Goal: Task Accomplishment & Management: Complete application form

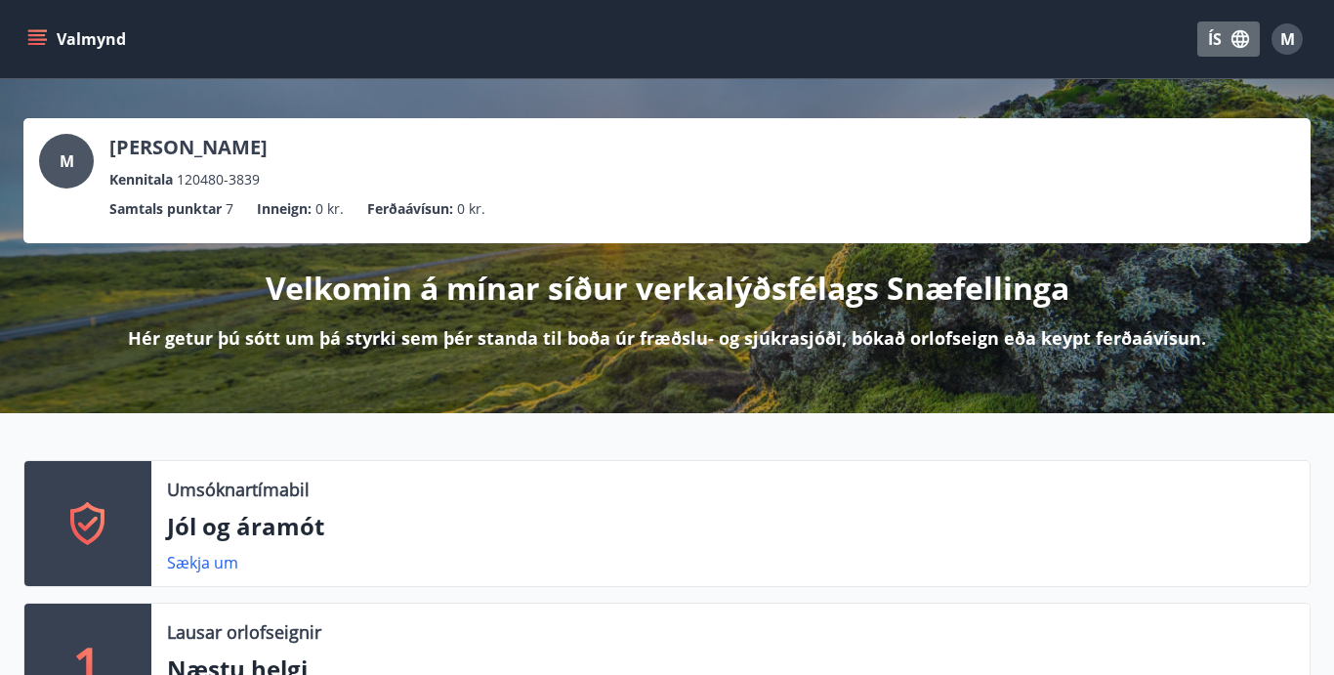
click at [1232, 44] on icon "button" at bounding box center [1239, 38] width 21 height 21
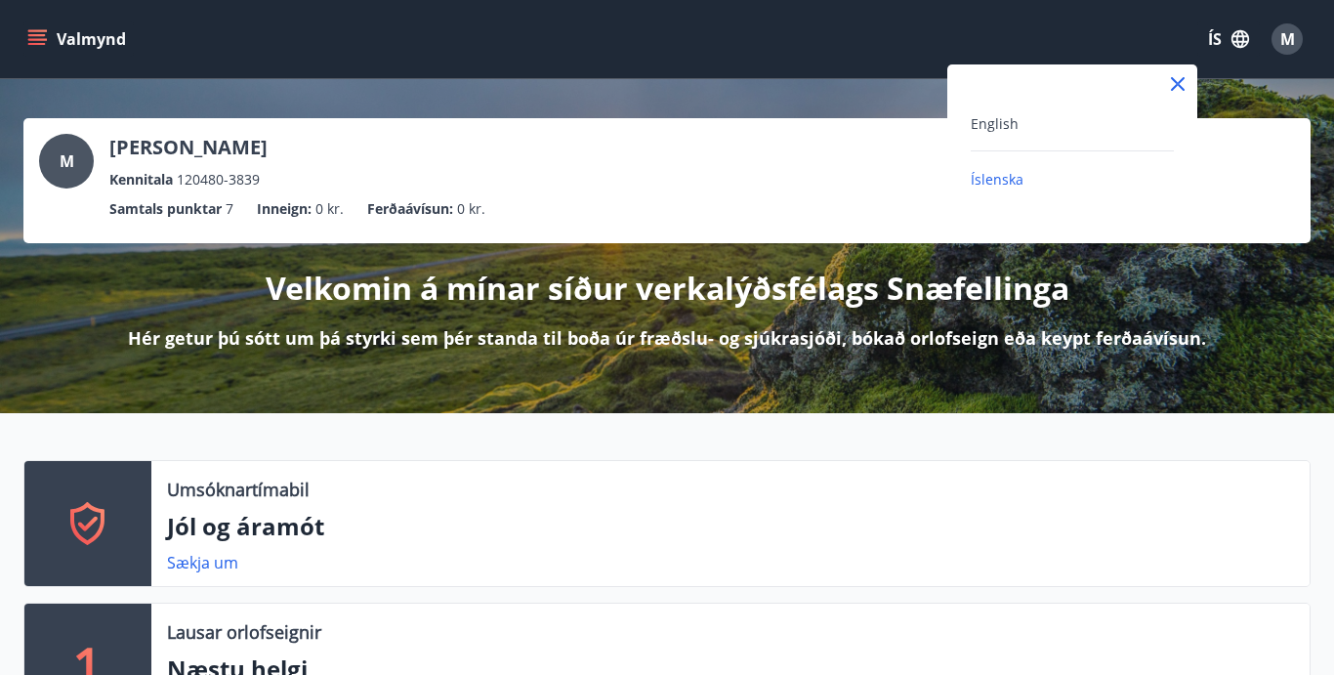
click at [1020, 117] on div "English" at bounding box center [1072, 122] width 203 height 23
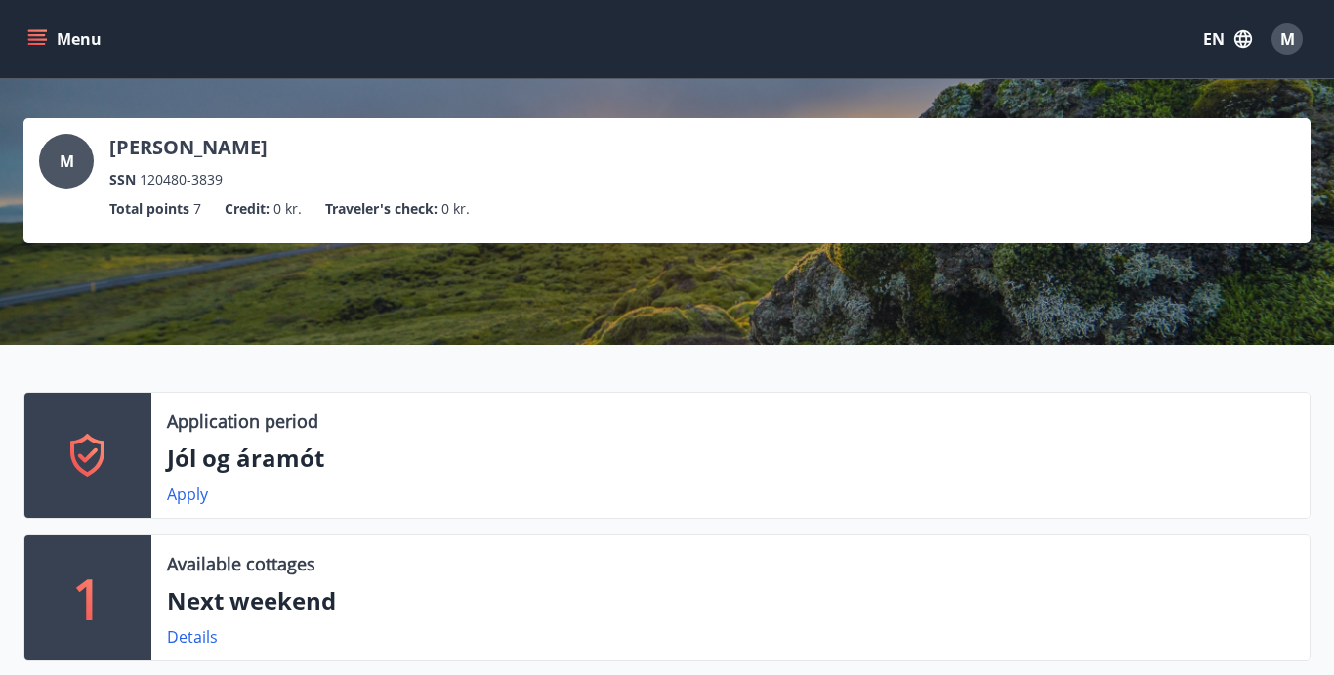
click at [40, 41] on icon "menu" at bounding box center [37, 39] width 20 height 20
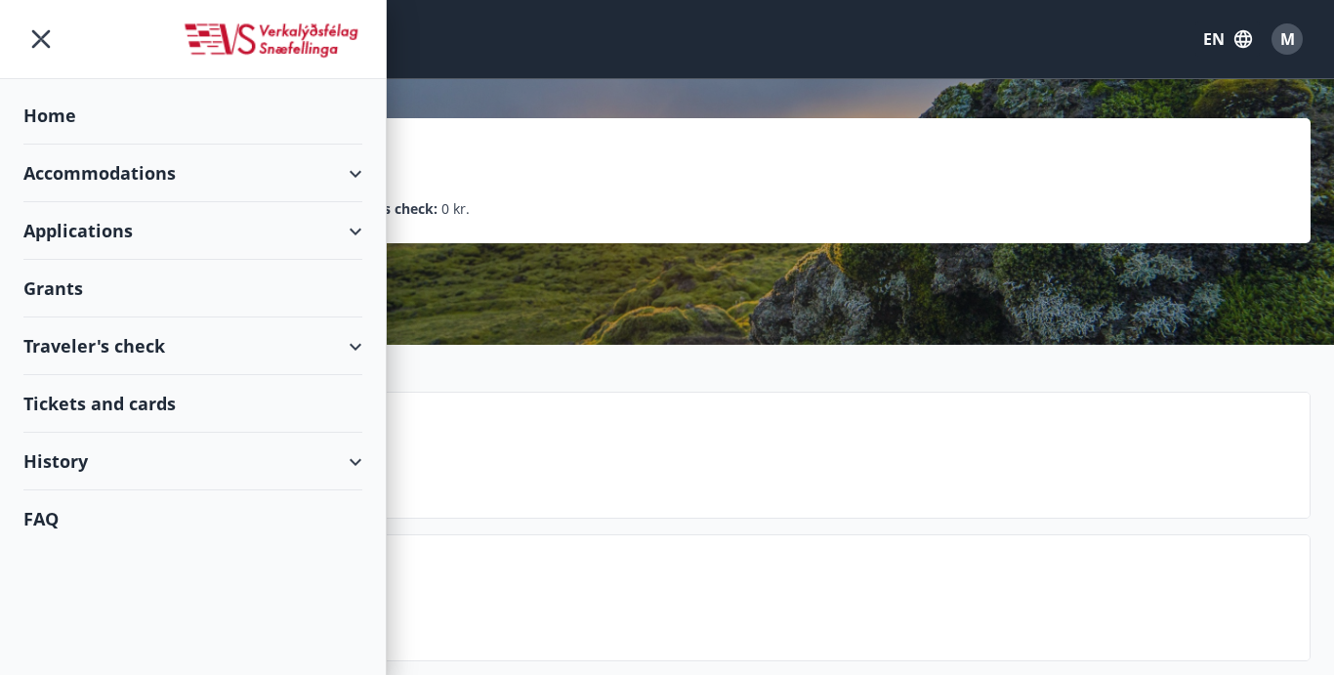
click at [81, 466] on div "History" at bounding box center [192, 462] width 339 height 58
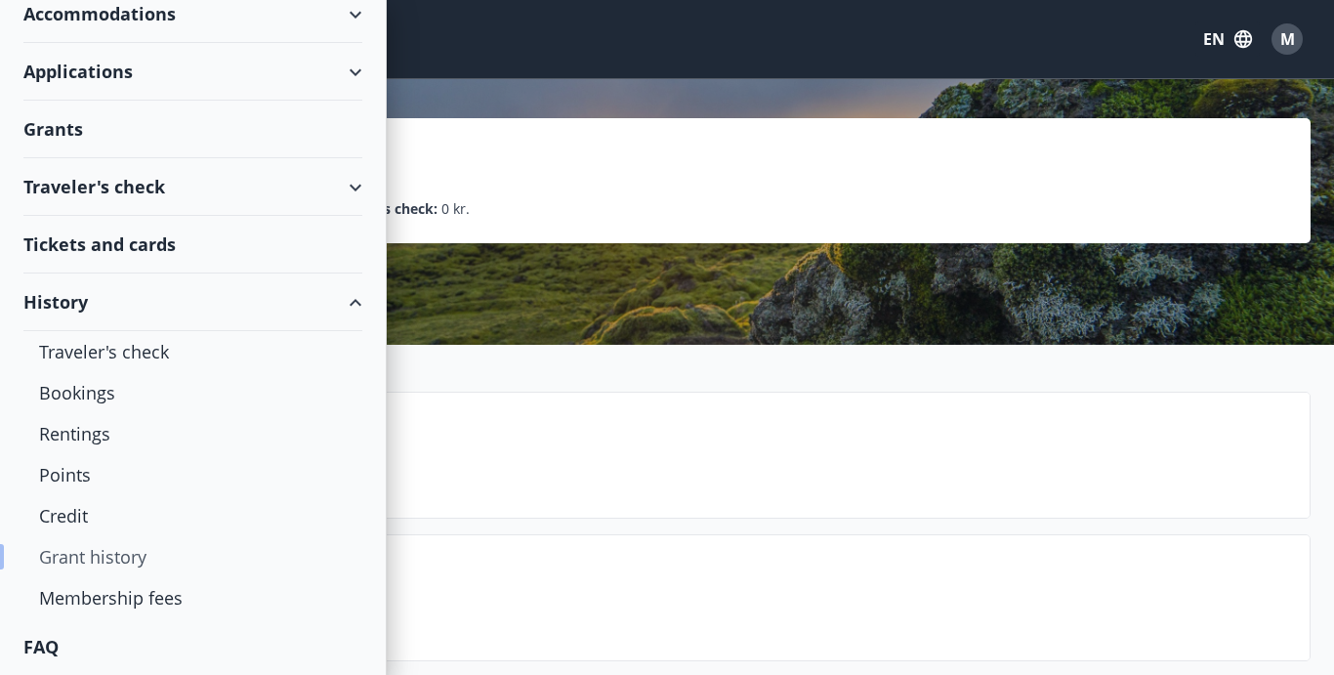
scroll to position [159, 0]
click at [118, 557] on div "Grant history" at bounding box center [193, 556] width 308 height 41
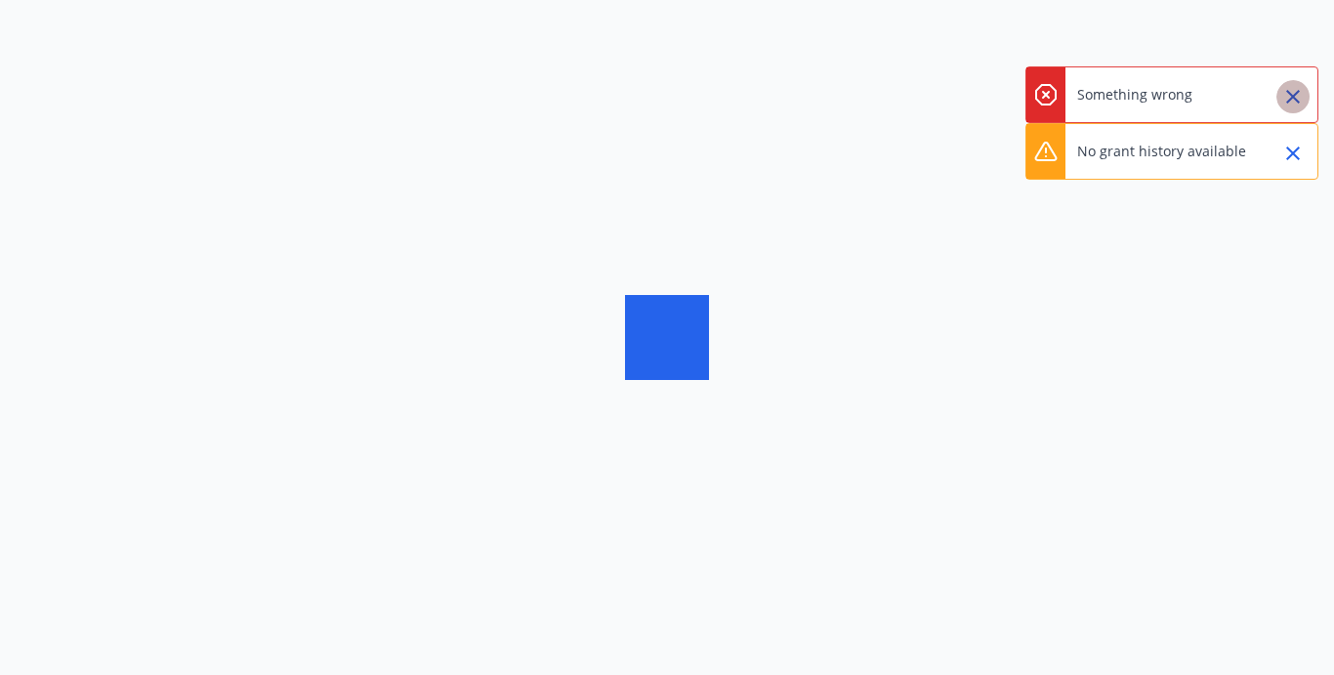
click at [1302, 97] on icon "Close" at bounding box center [1292, 96] width 23 height 23
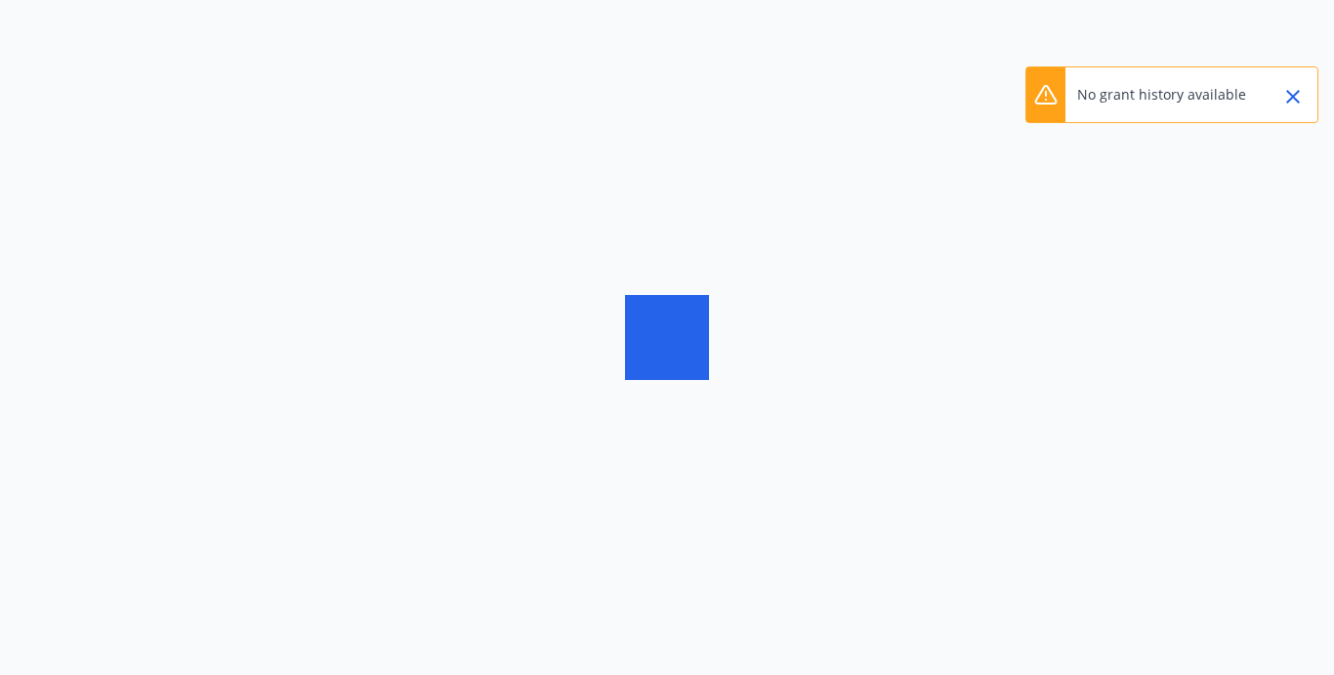
click at [1297, 99] on icon "Close" at bounding box center [1292, 96] width 23 height 23
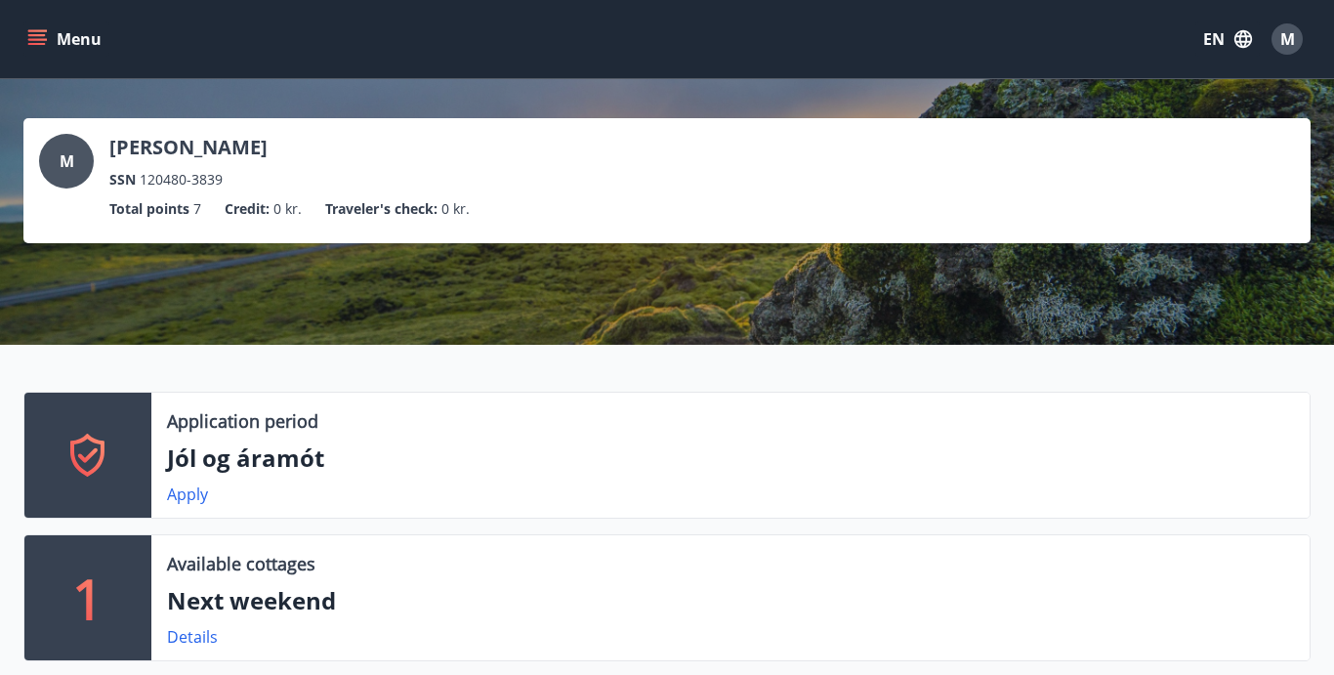
click at [43, 35] on icon "menu" at bounding box center [37, 35] width 18 height 2
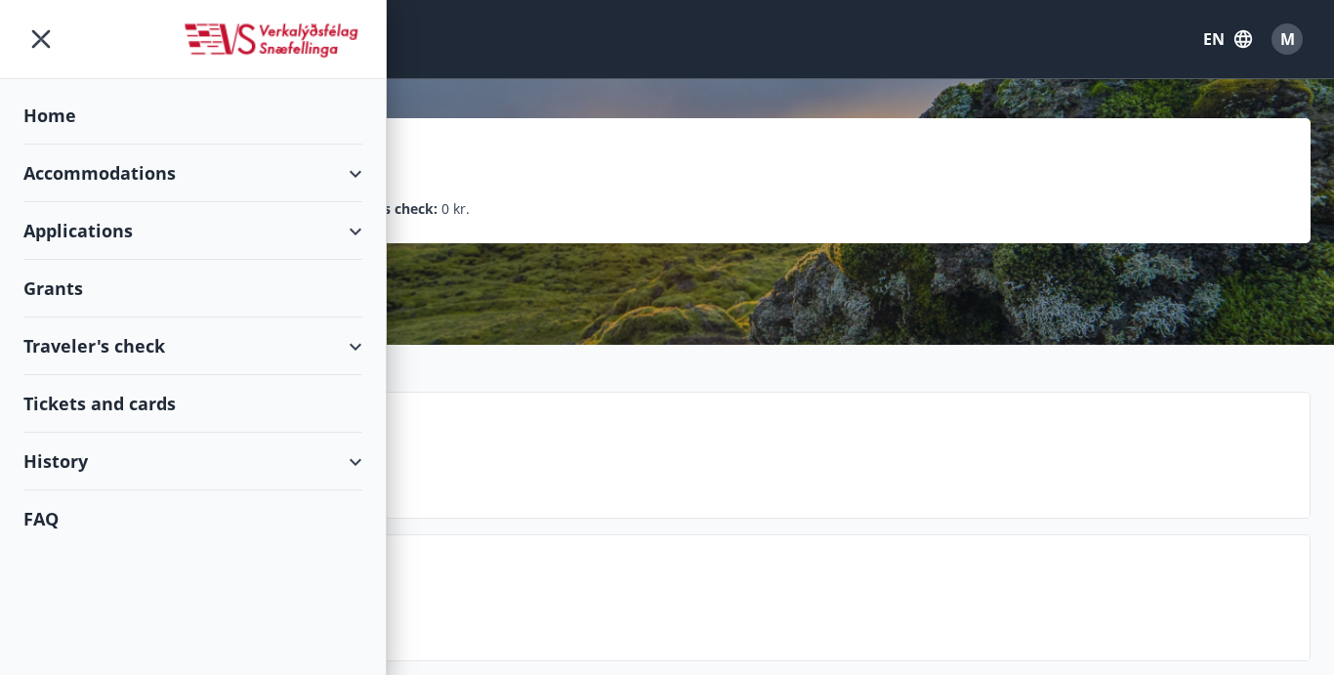
click at [186, 300] on div "Grants" at bounding box center [192, 289] width 339 height 58
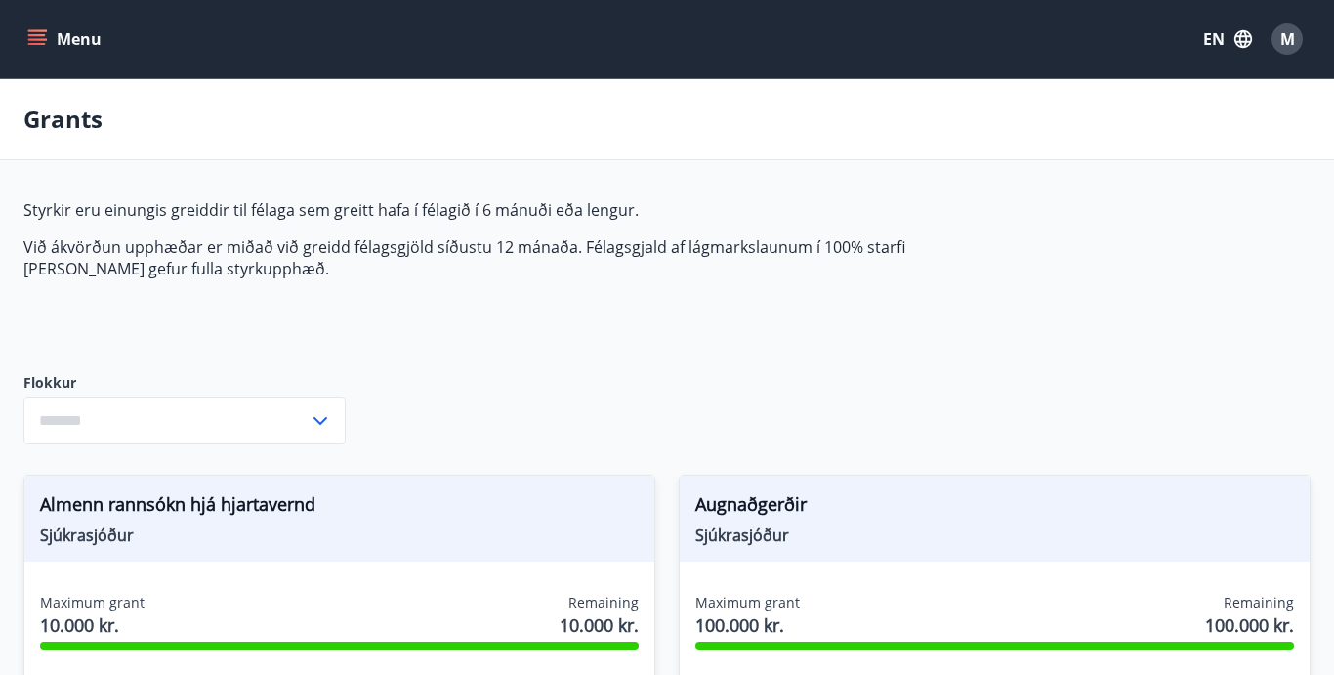
type input "***"
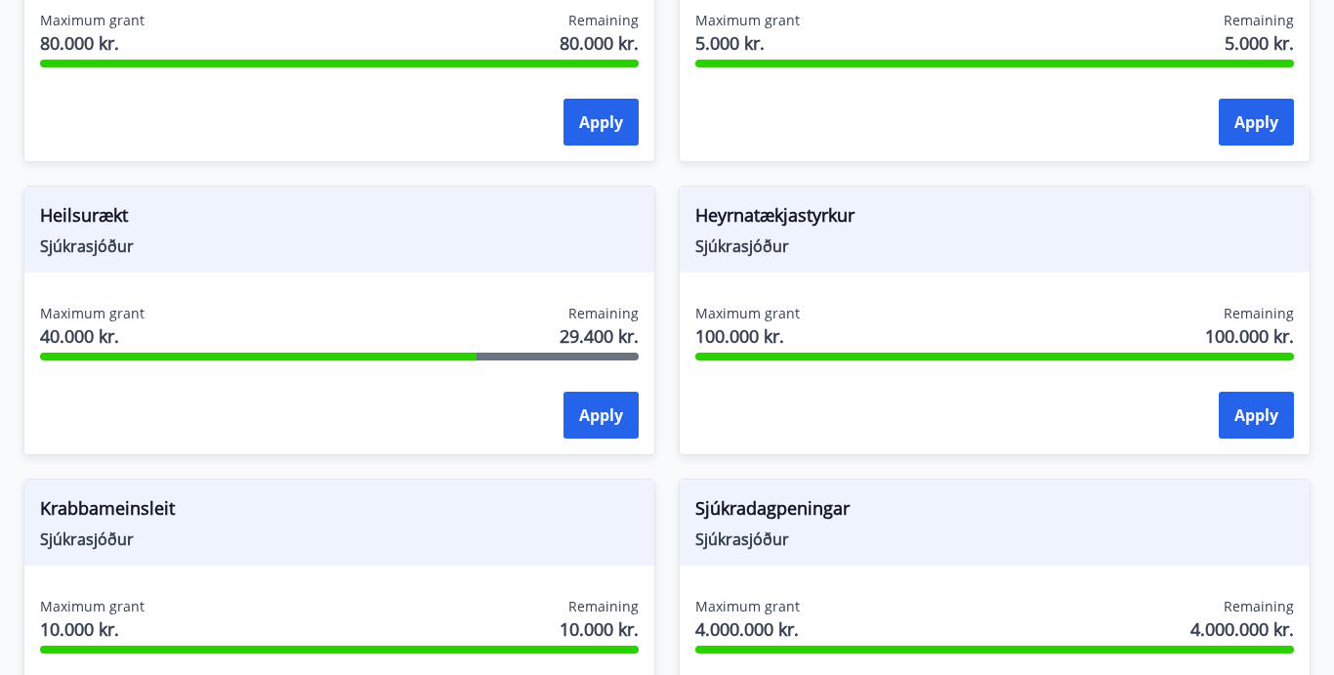
scroll to position [1205, 0]
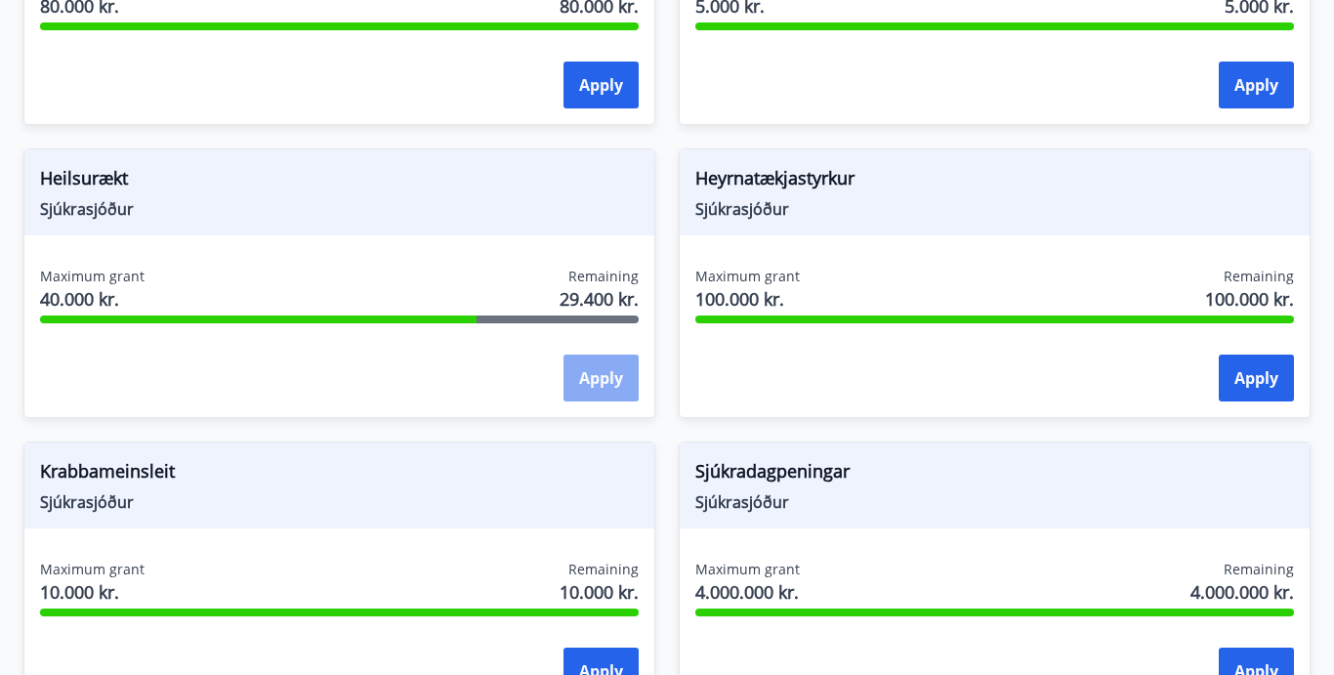
click at [587, 384] on button "Apply" at bounding box center [600, 377] width 75 height 47
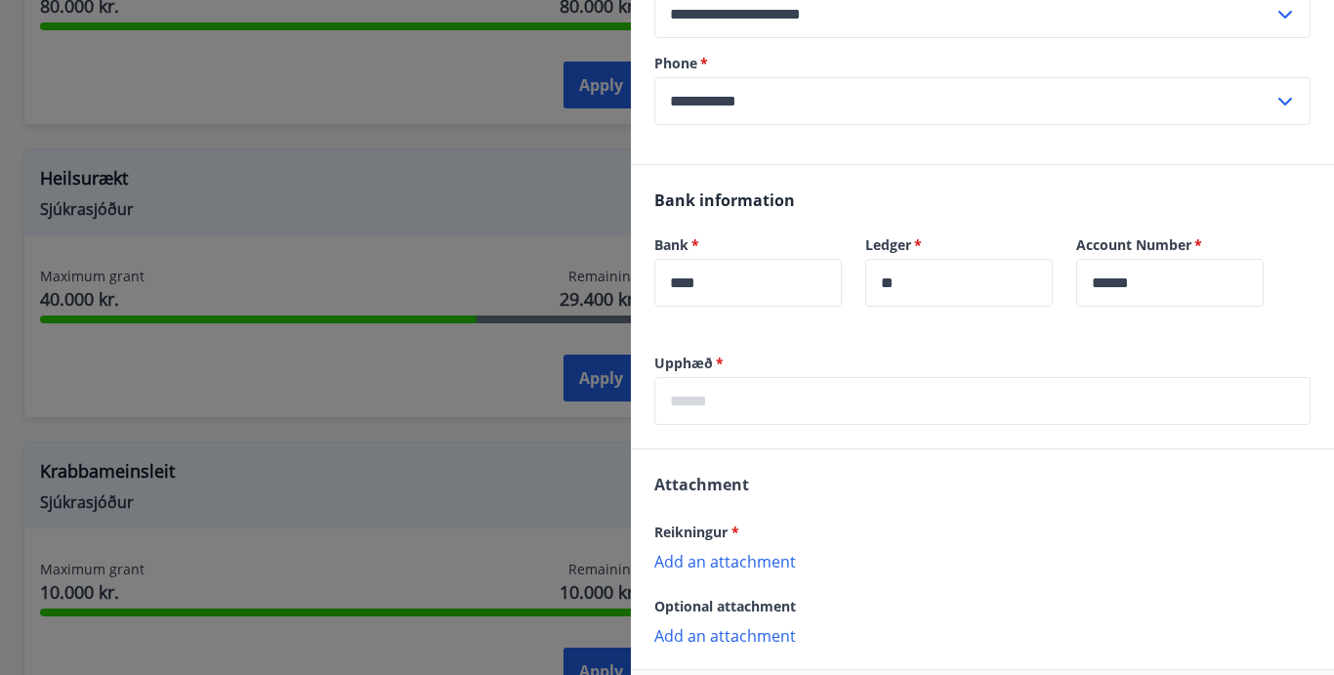
scroll to position [360, 0]
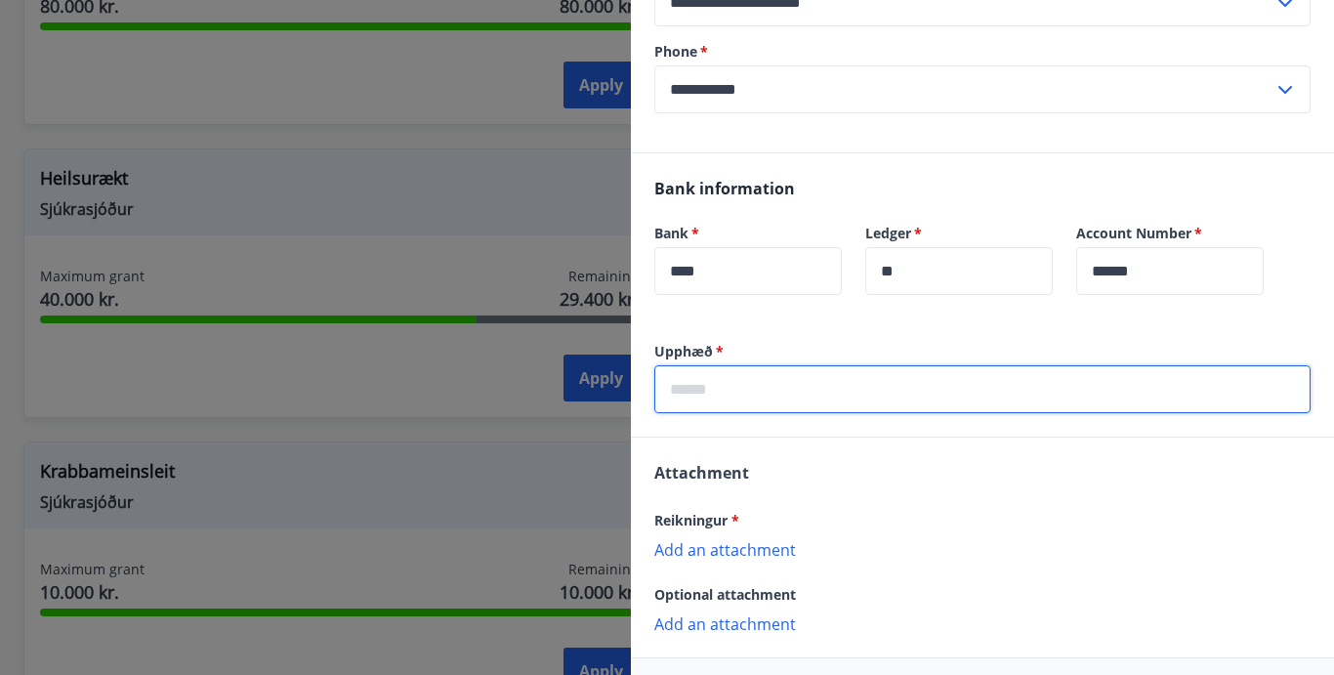
click at [718, 401] on input "text" at bounding box center [982, 389] width 656 height 48
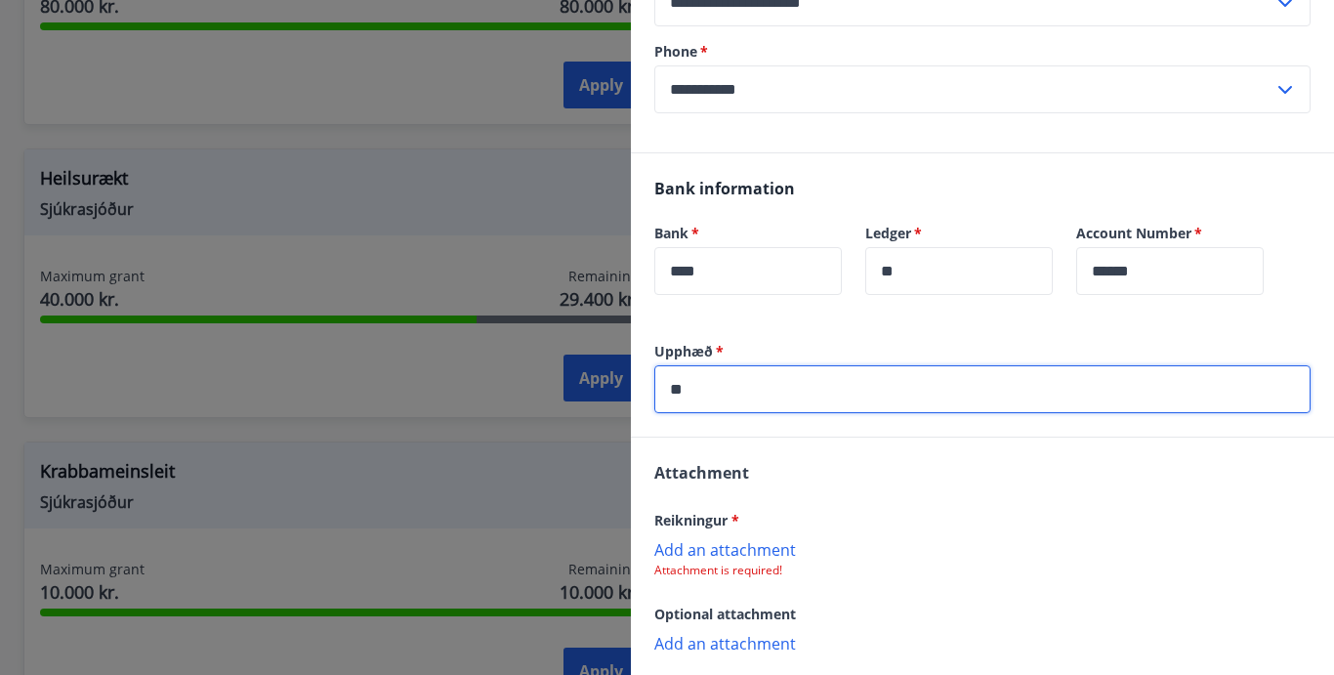
type input "*"
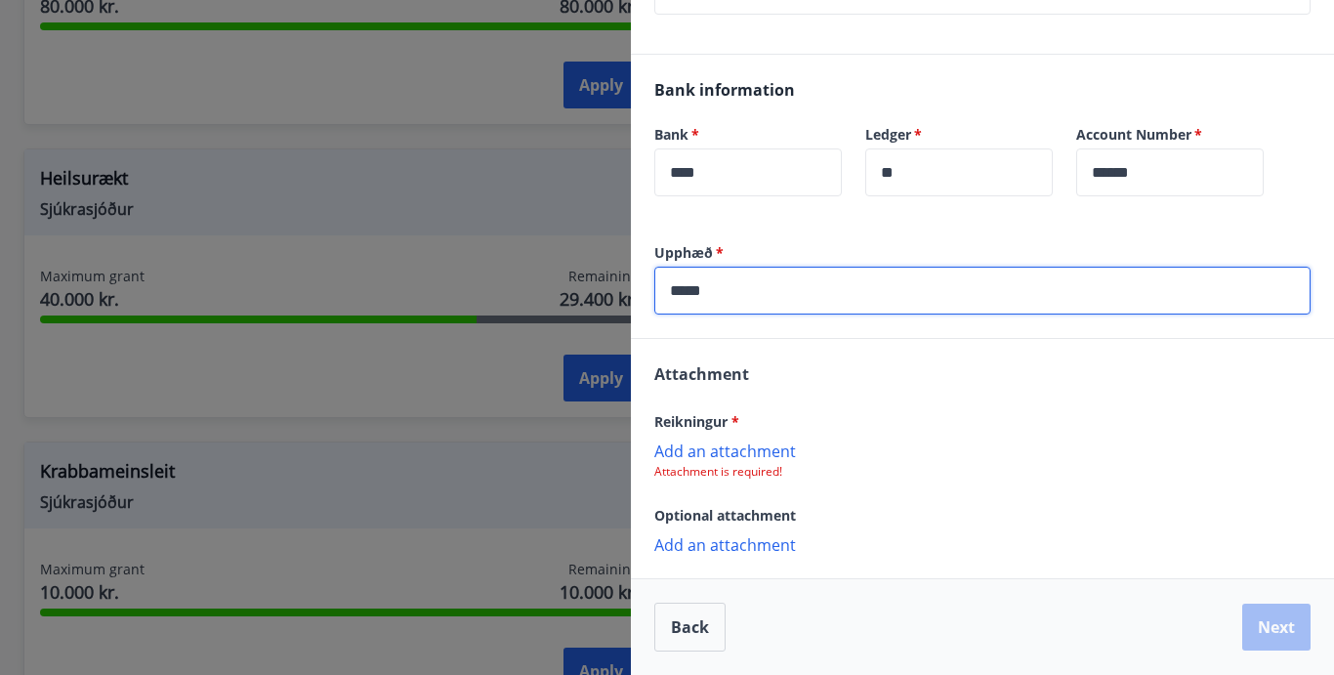
scroll to position [459, 0]
type input "*****"
click at [722, 452] on p "Add an attachment" at bounding box center [982, 450] width 656 height 20
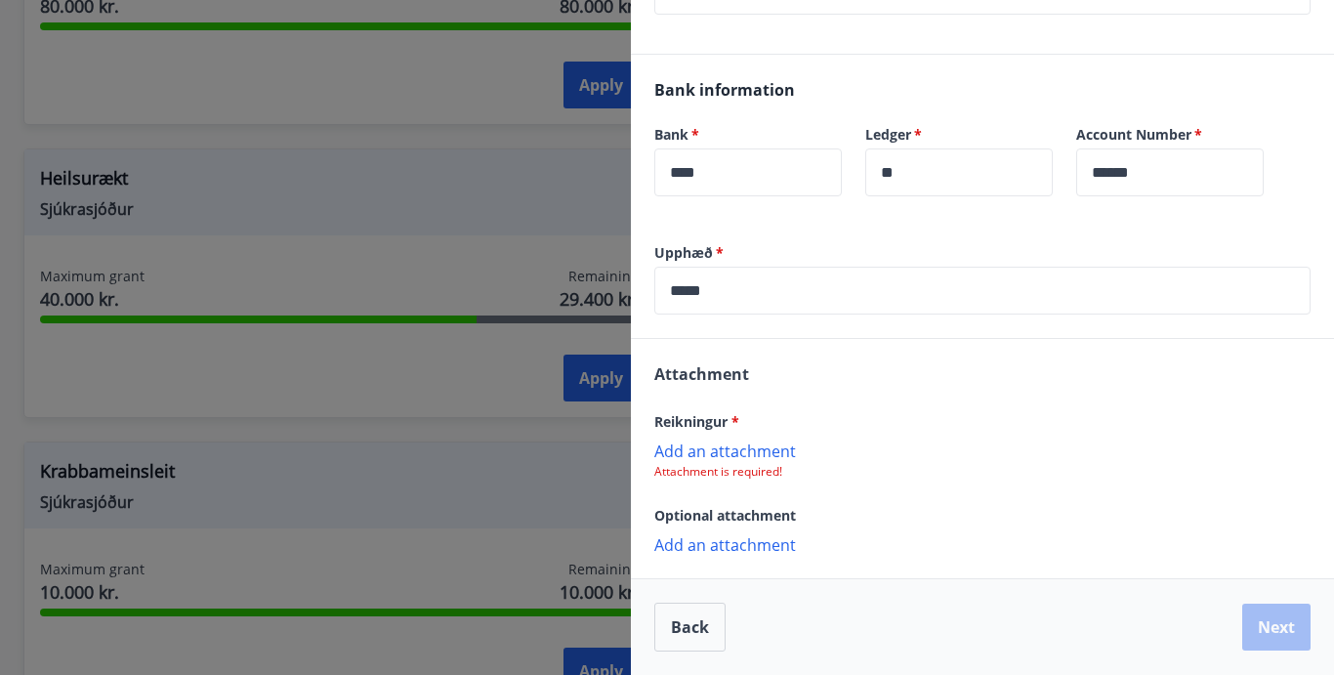
click at [696, 480] on div "Attachment Reikningur * Add an attachment Attachment is required! Optional atta…" at bounding box center [982, 458] width 703 height 238
click at [696, 469] on p "Attachment is required!" at bounding box center [982, 472] width 656 height 16
click at [696, 450] on p "Add an attachment" at bounding box center [982, 450] width 656 height 20
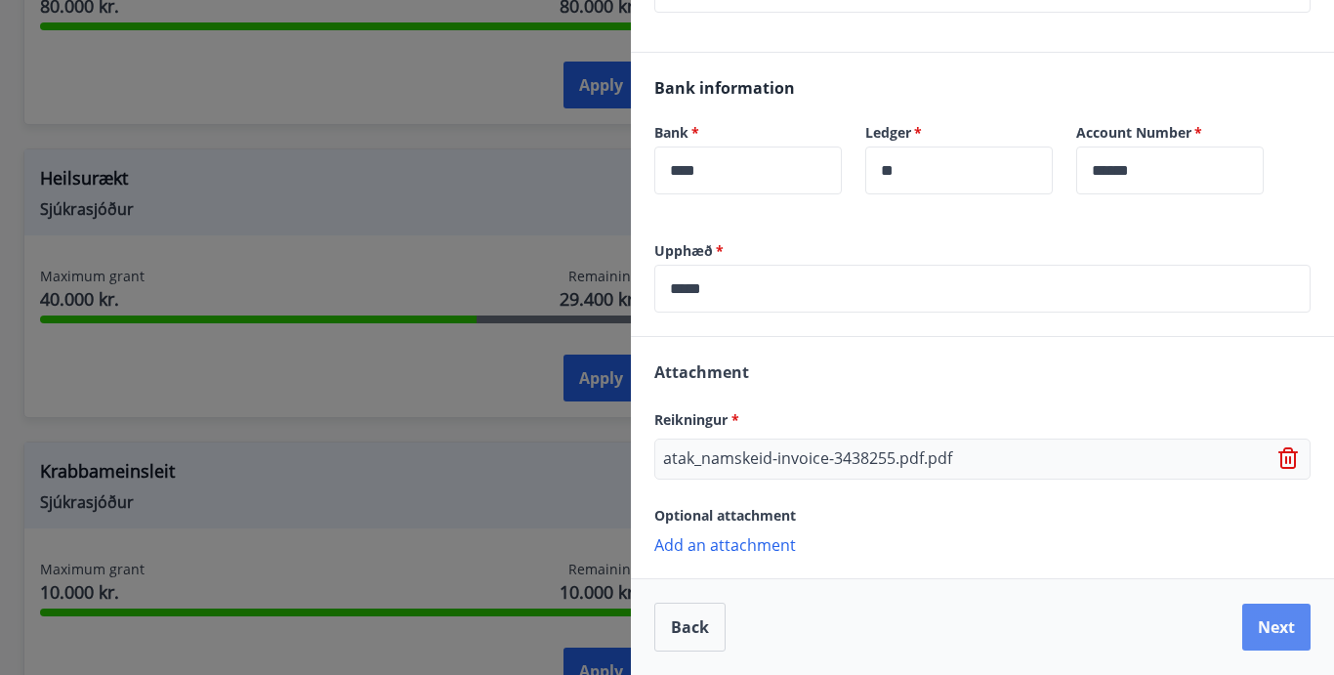
scroll to position [461, 0]
click at [1268, 626] on button "Next" at bounding box center [1276, 626] width 68 height 47
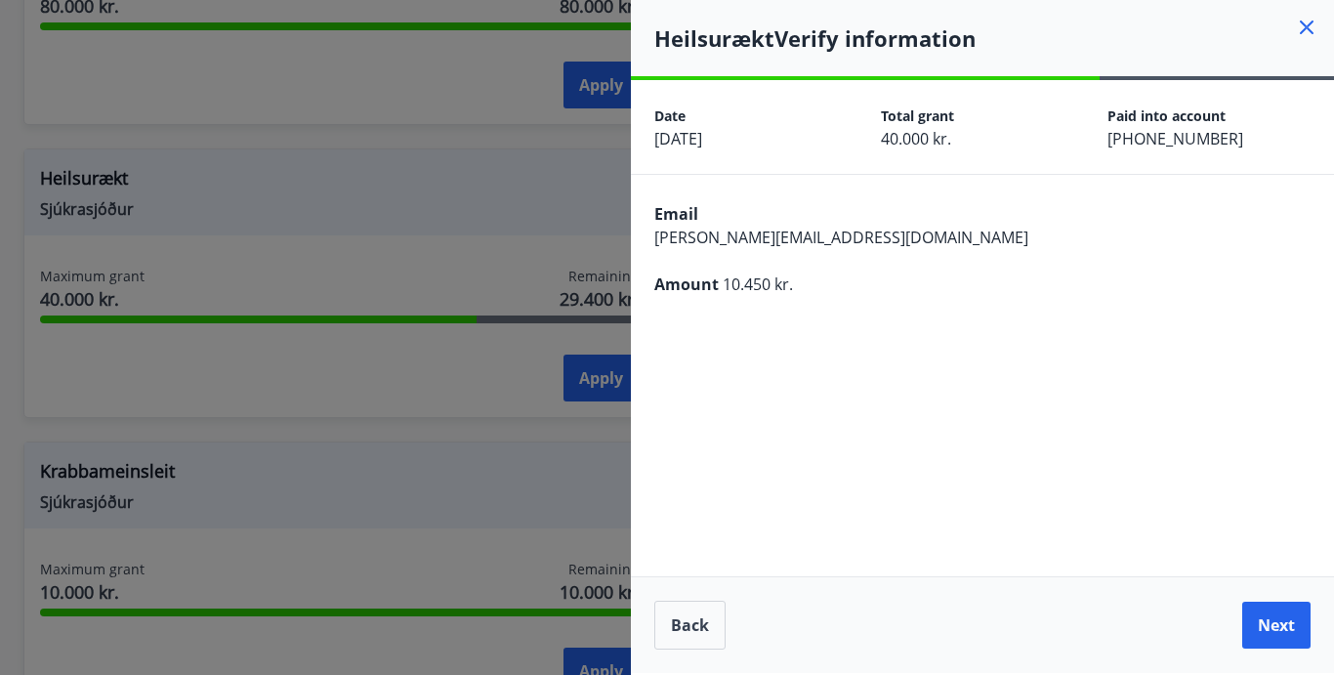
scroll to position [0, 0]
click at [1268, 626] on button "Next" at bounding box center [1276, 624] width 68 height 47
click at [1261, 625] on button "Next" at bounding box center [1276, 624] width 68 height 47
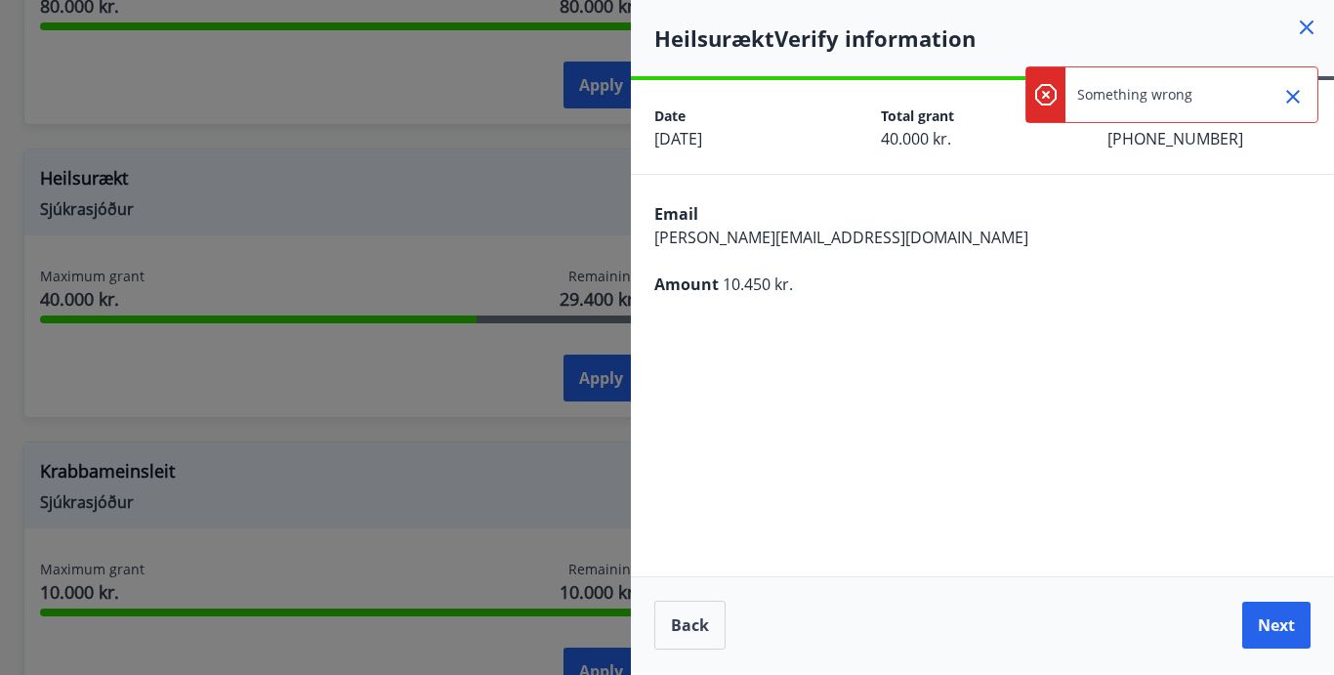
click at [1299, 98] on icon "Close" at bounding box center [1292, 96] width 23 height 23
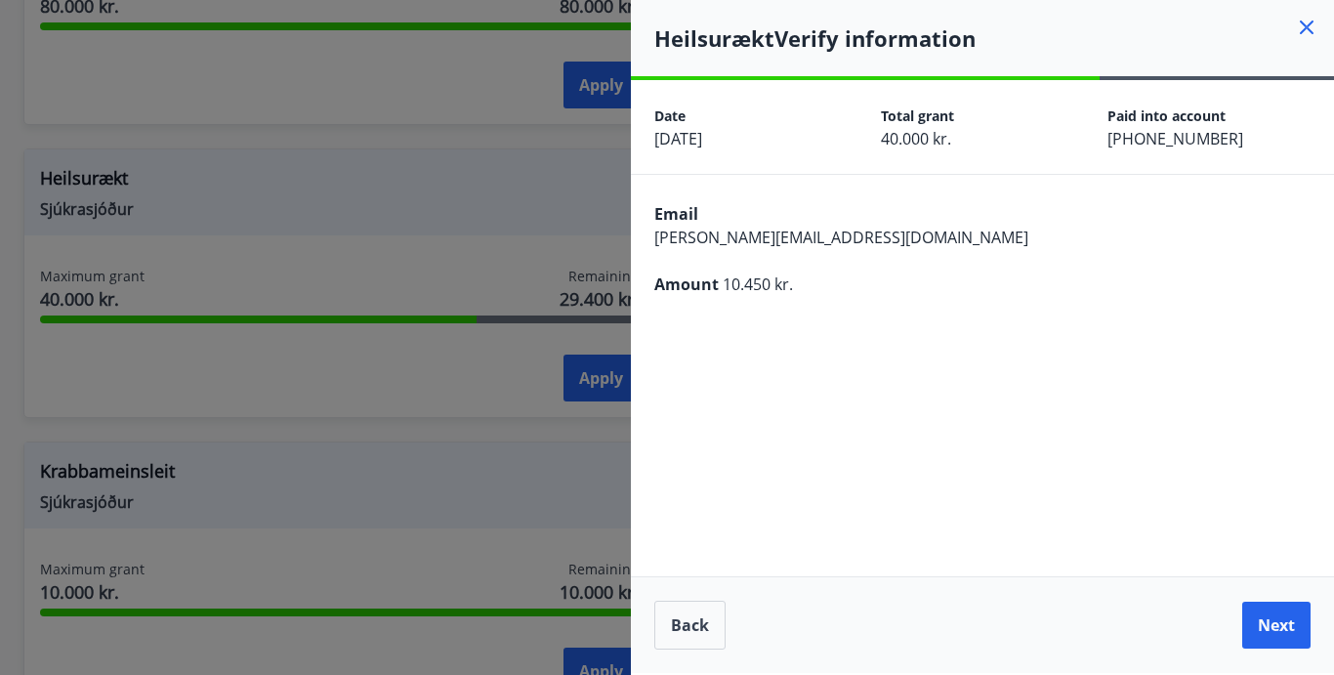
click at [1302, 30] on icon at bounding box center [1306, 27] width 23 height 23
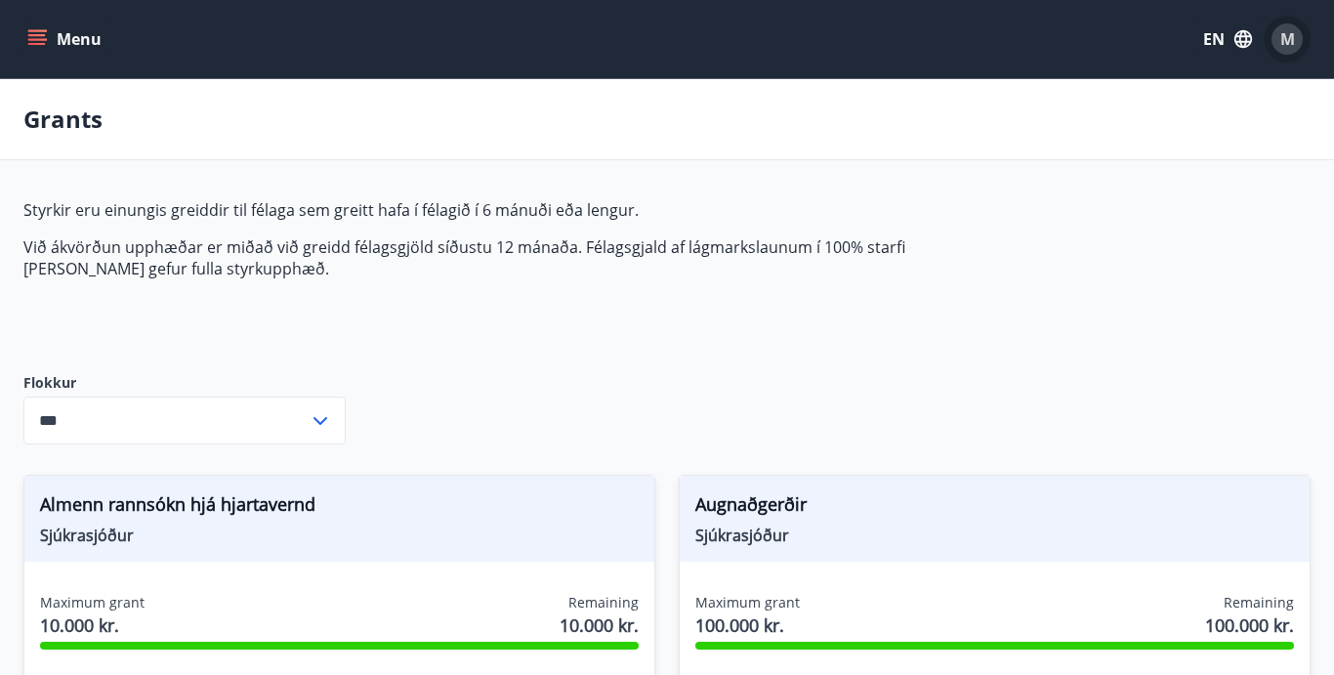
click at [1279, 50] on div "M" at bounding box center [1286, 38] width 31 height 31
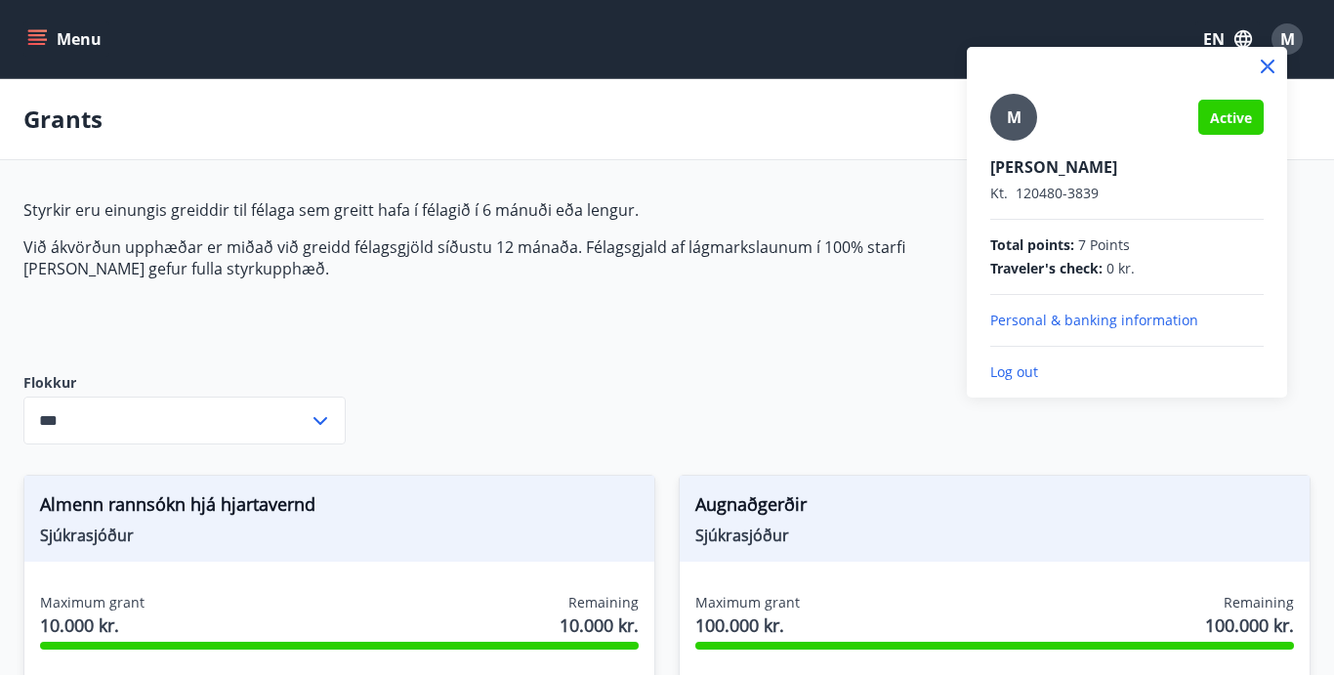
click at [997, 377] on p "Log out" at bounding box center [1126, 372] width 273 height 20
